Goal: Check status: Check status

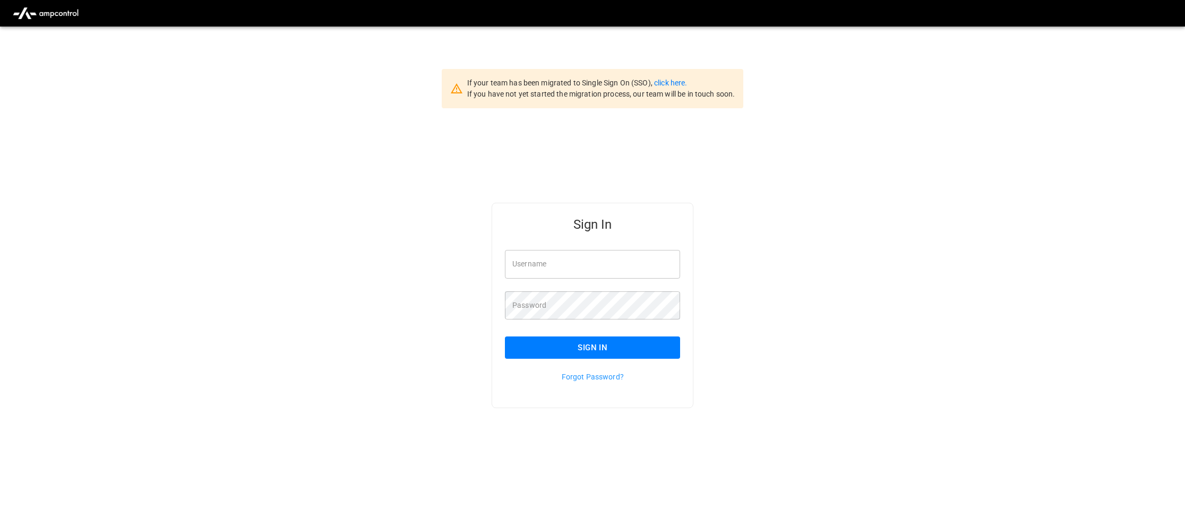
click at [603, 255] on input "Username" at bounding box center [592, 264] width 175 height 28
type input "**********"
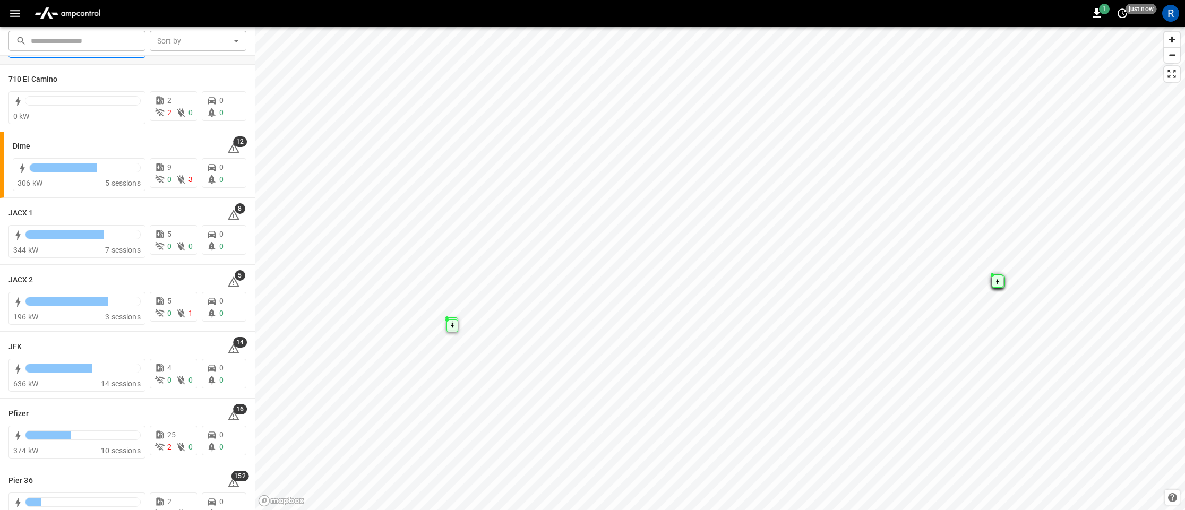
scroll to position [96, 0]
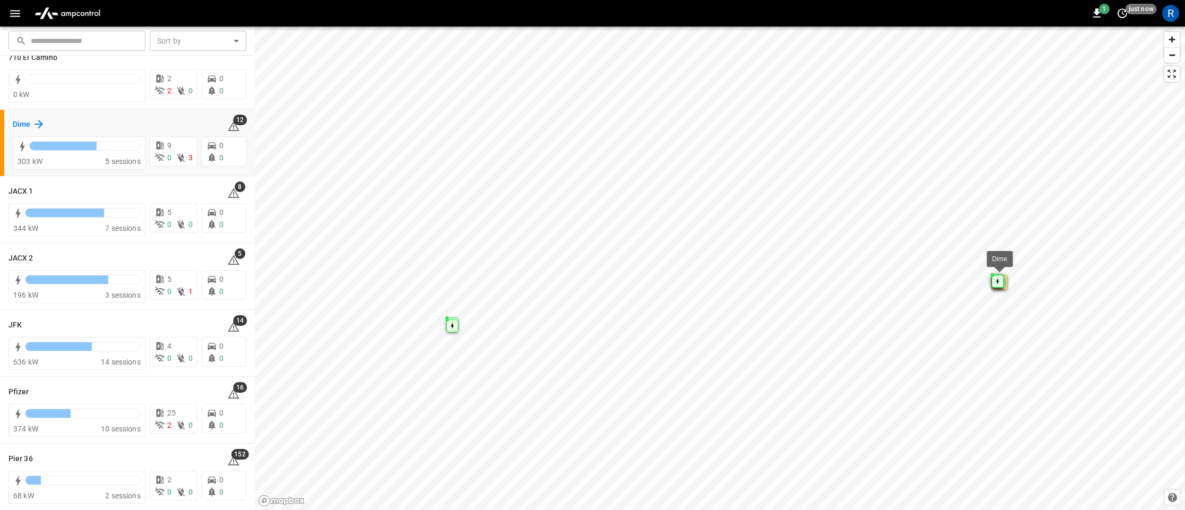
click at [35, 119] on icon at bounding box center [38, 124] width 13 height 13
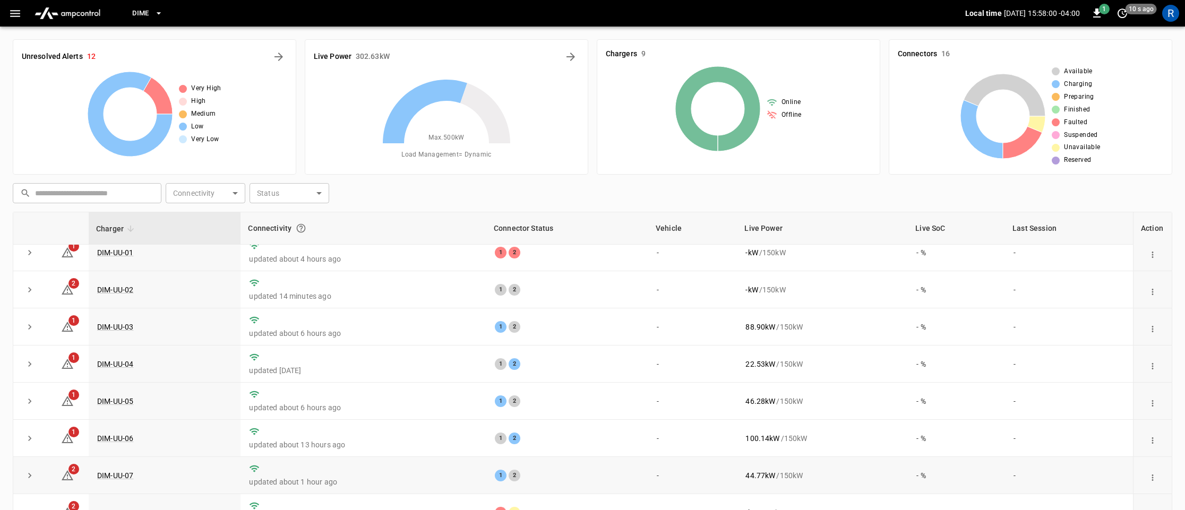
scroll to position [99, 0]
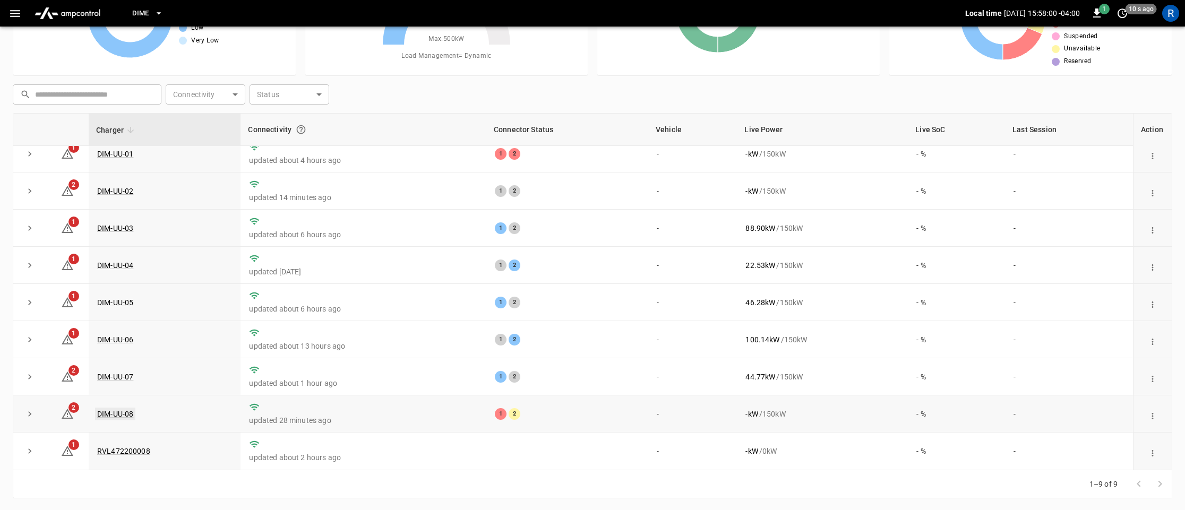
click at [123, 412] on link "DIM-UU-08" at bounding box center [115, 414] width 40 height 13
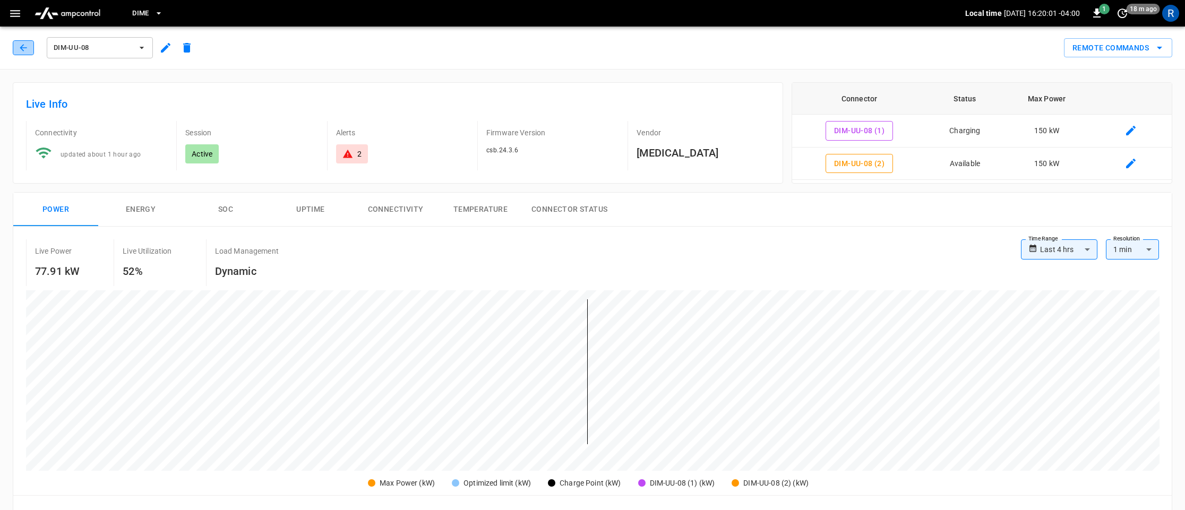
click at [31, 48] on button "button" at bounding box center [23, 47] width 21 height 15
